Goal: Navigation & Orientation: Find specific page/section

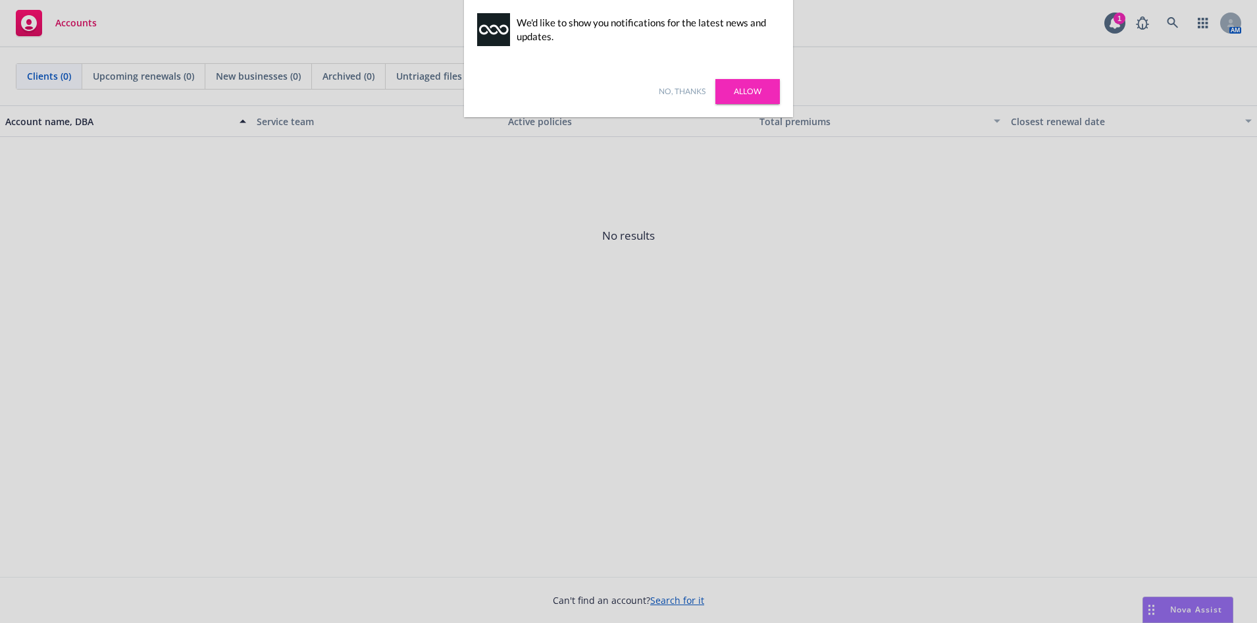
click at [681, 86] on link "No, thanks" at bounding box center [682, 92] width 47 height 12
